Goal: Find specific page/section: Find specific page/section

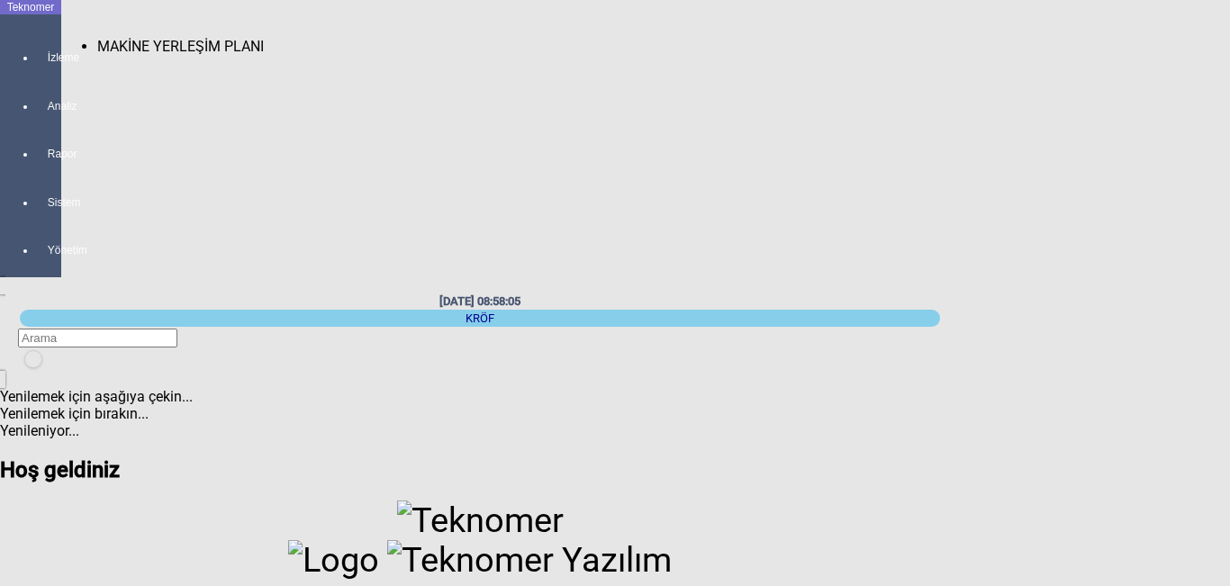
click at [97, 38] on span "MAKİNE YERLEŞİM PLANI" at bounding box center [180, 46] width 167 height 17
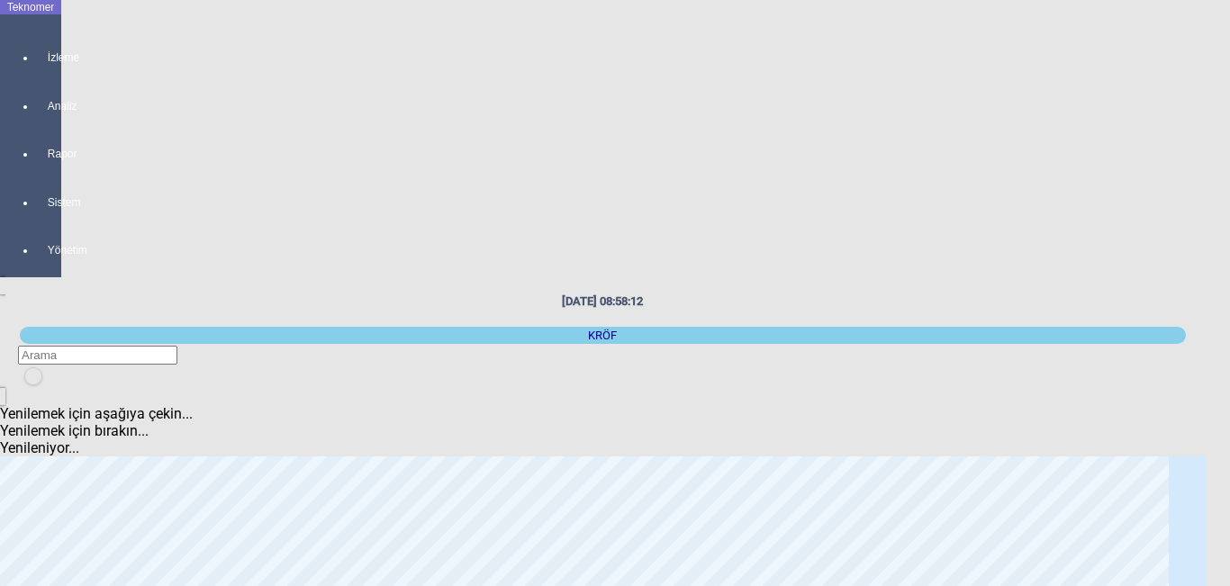
scroll to position [270, 0]
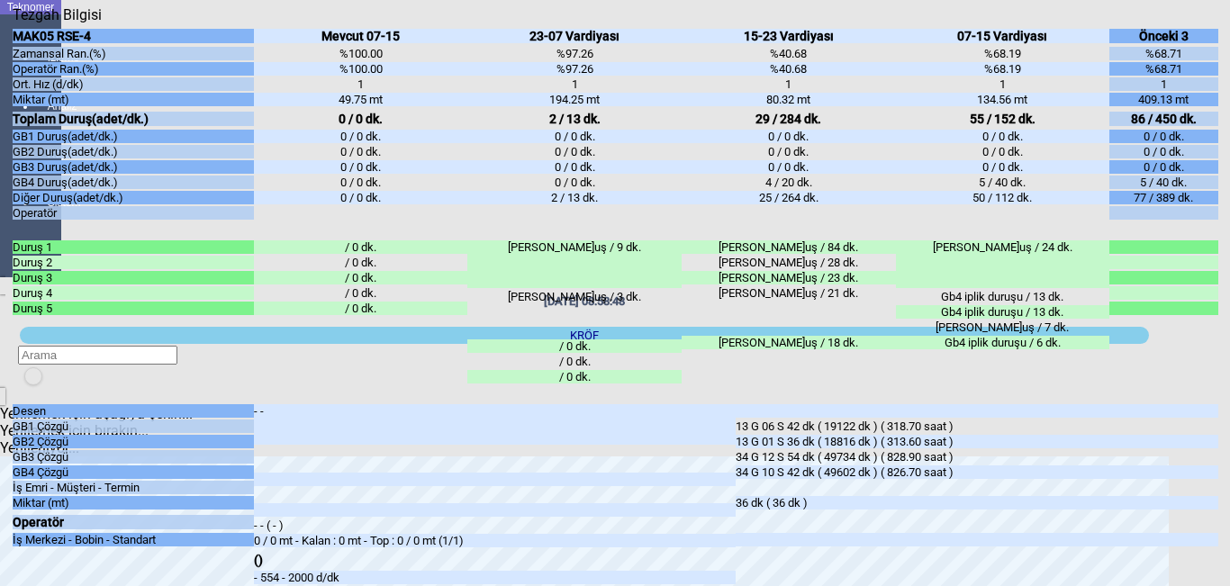
click at [13, 23] on icon "Kapat" at bounding box center [13, 23] width 0 height 0
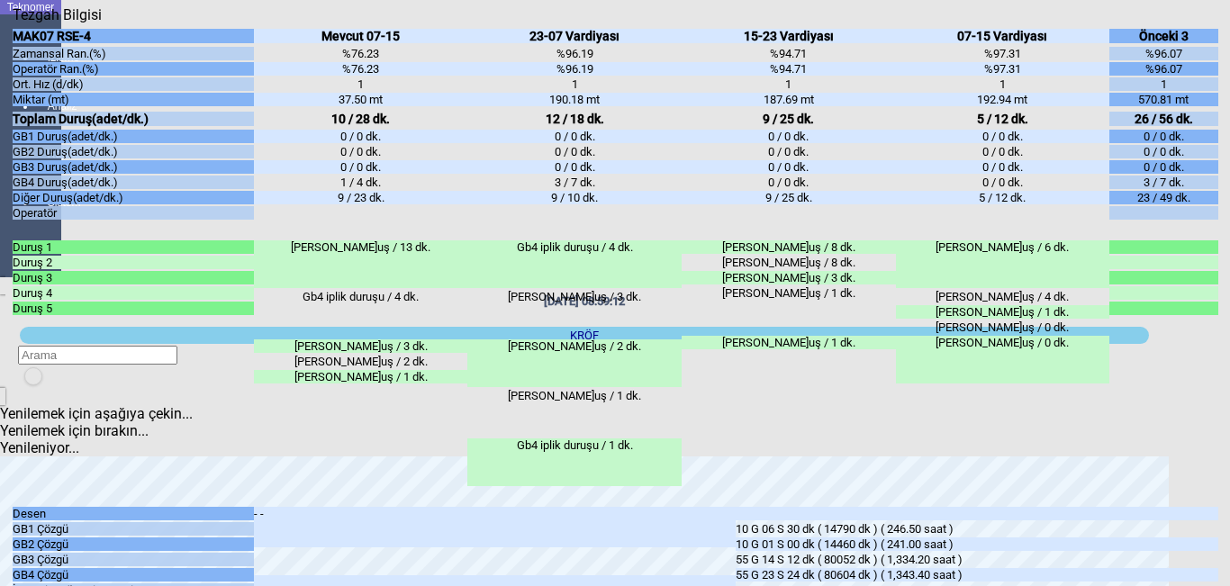
click at [13, 23] on icon "Kapat" at bounding box center [13, 23] width 0 height 0
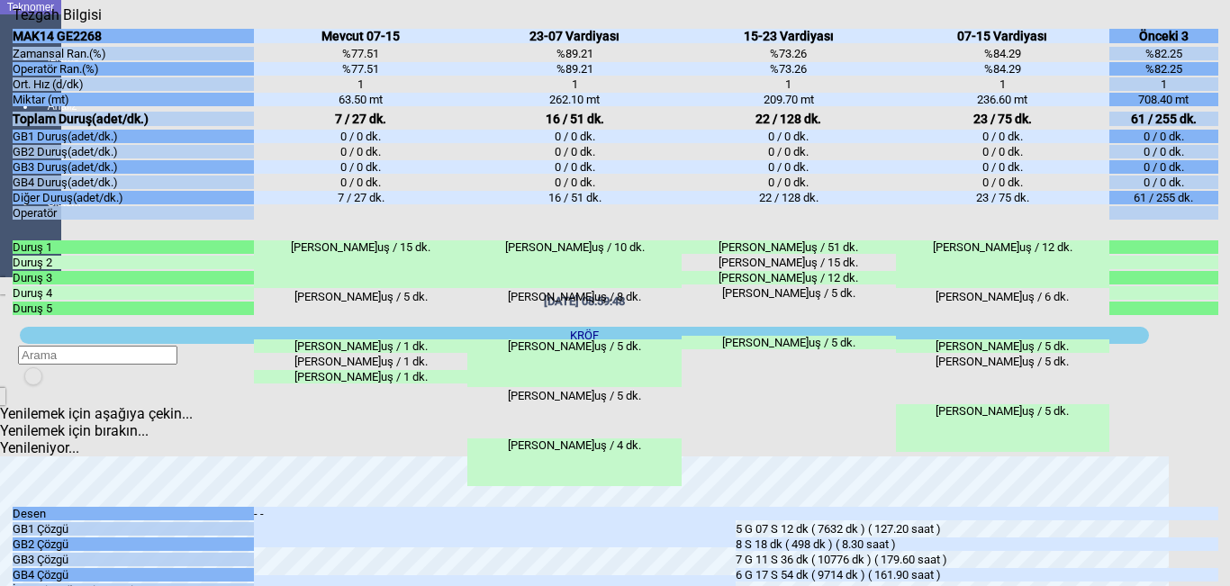
click at [13, 23] on icon "Kapat" at bounding box center [13, 23] width 0 height 0
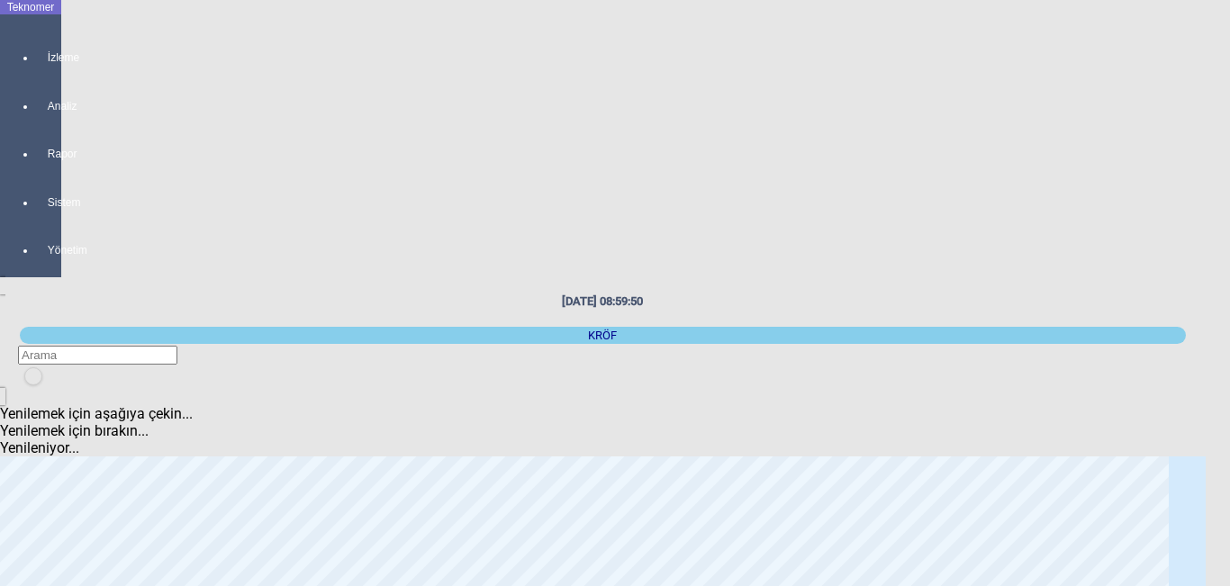
scroll to position [0, 0]
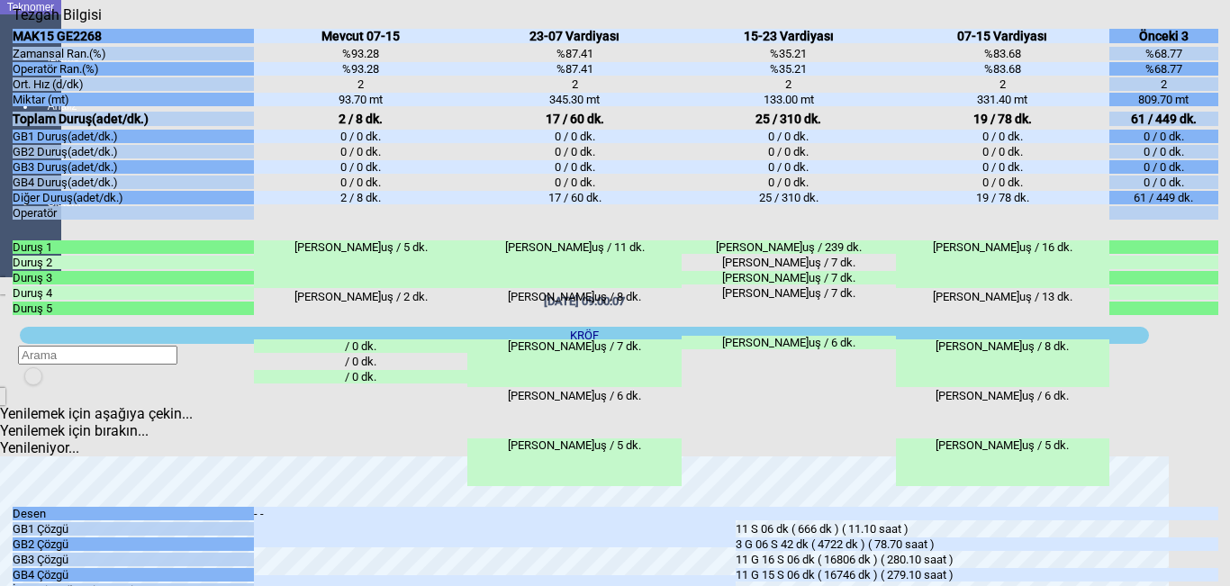
click at [13, 23] on icon "Kapat" at bounding box center [13, 23] width 0 height 0
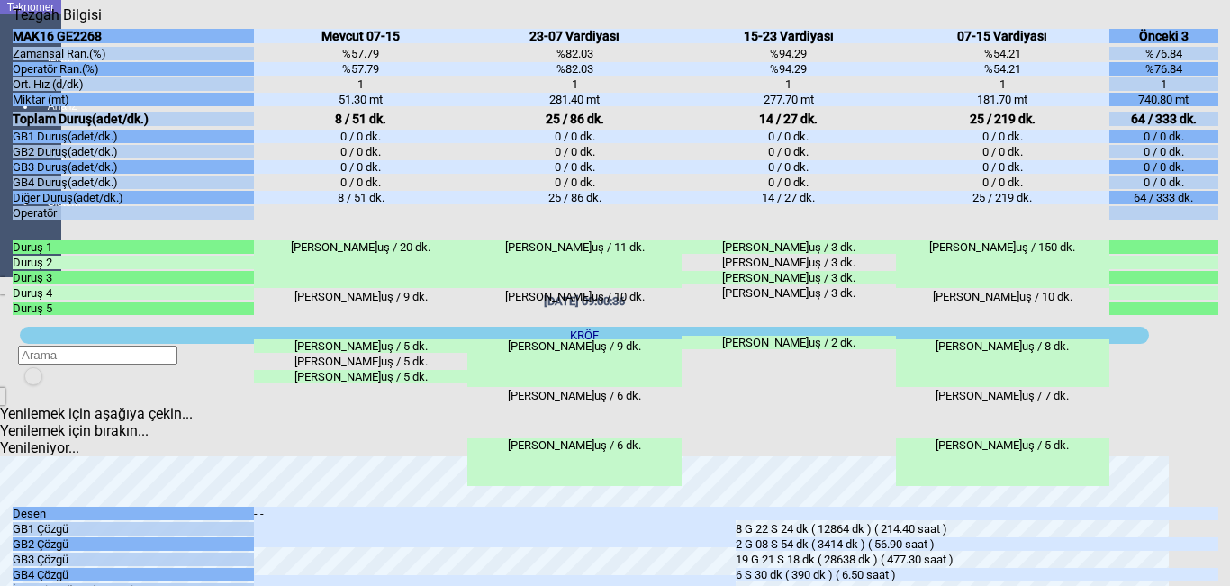
click at [1202, 23] on div "Kapat" at bounding box center [616, 23] width 1206 height 0
click at [1206, 23] on div "Kapat" at bounding box center [616, 23] width 1206 height 0
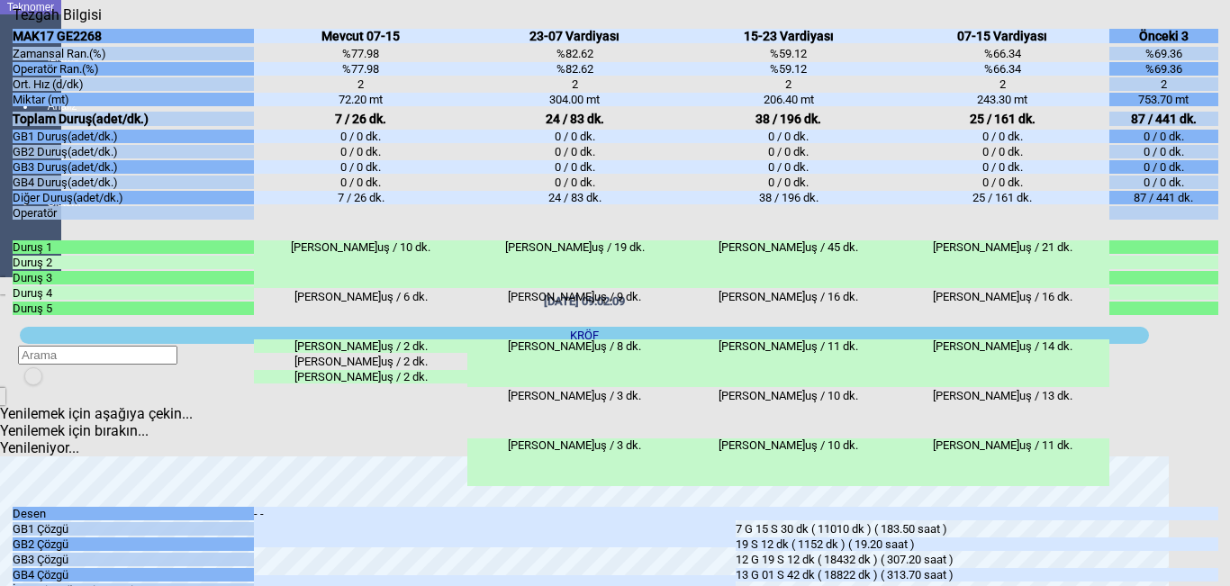
click at [1211, 23] on div "Kapat" at bounding box center [616, 23] width 1206 height 0
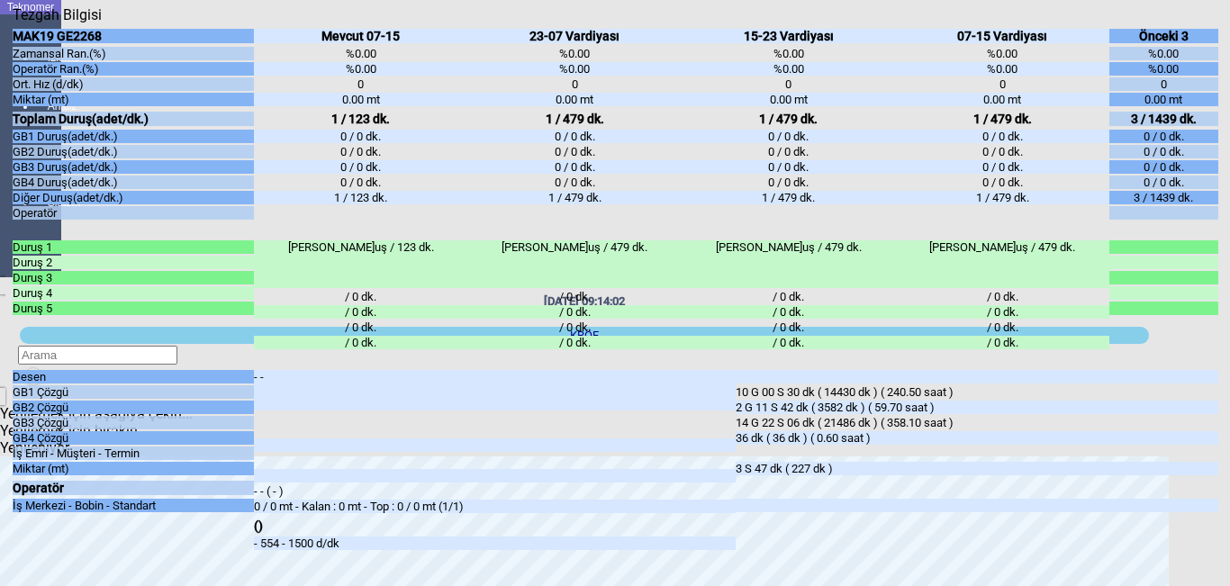
click at [13, 23] on icon "Kapat" at bounding box center [13, 23] width 0 height 0
